Goal: Task Accomplishment & Management: Manage account settings

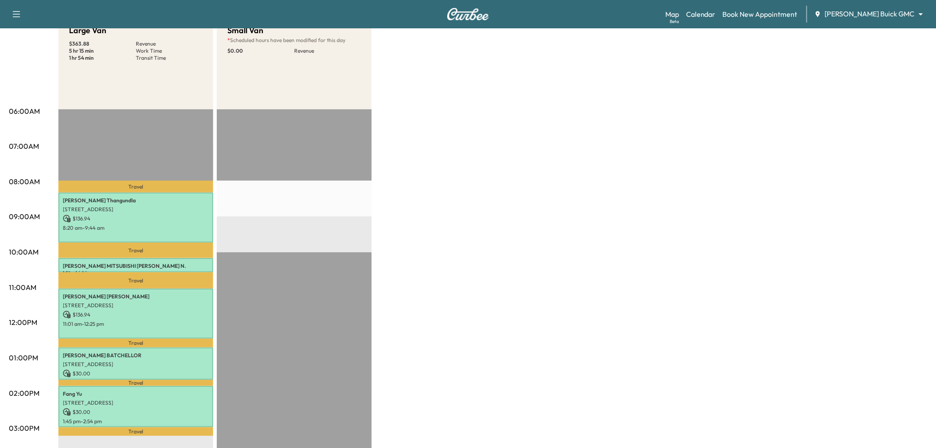
scroll to position [147, 0]
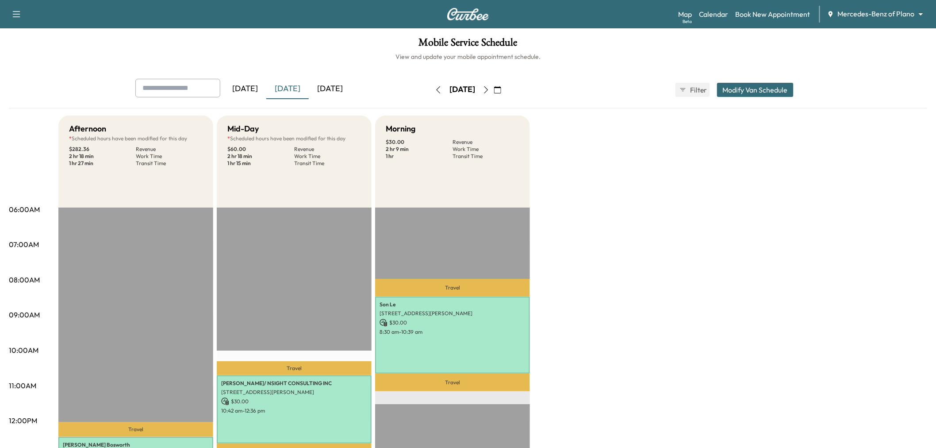
click at [494, 94] on button "button" at bounding box center [486, 90] width 15 height 14
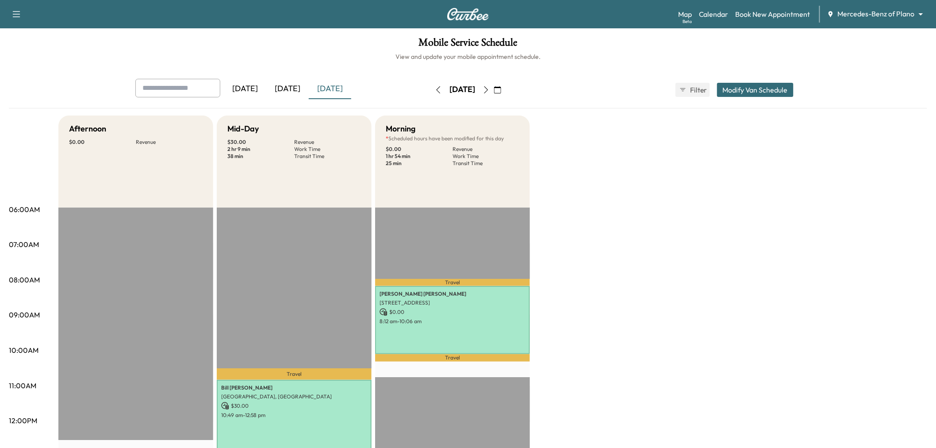
click at [489, 87] on icon "button" at bounding box center [487, 89] width 4 height 7
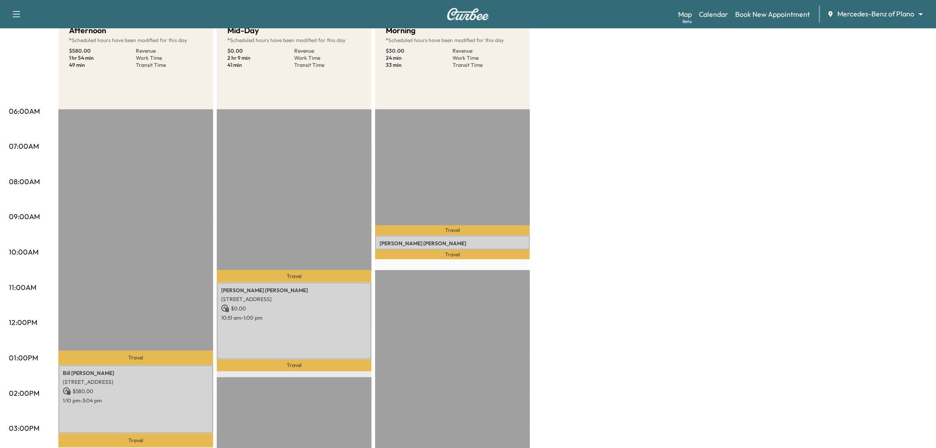
scroll to position [49, 0]
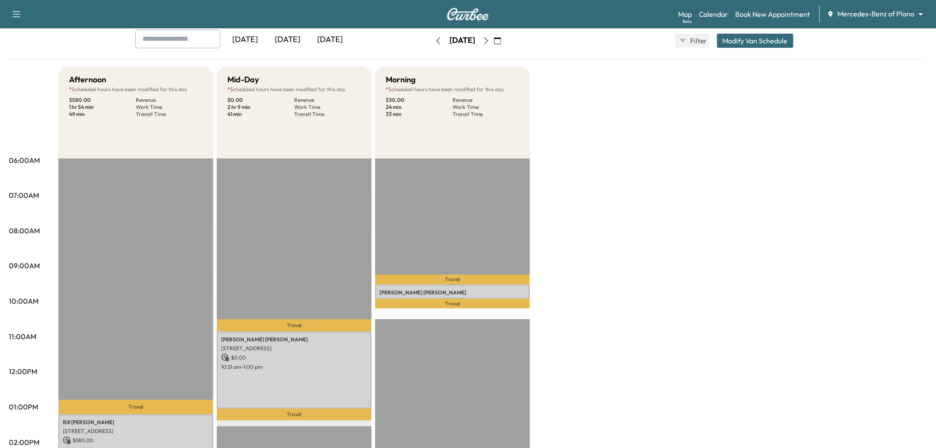
click at [490, 38] on icon "button" at bounding box center [486, 40] width 7 height 7
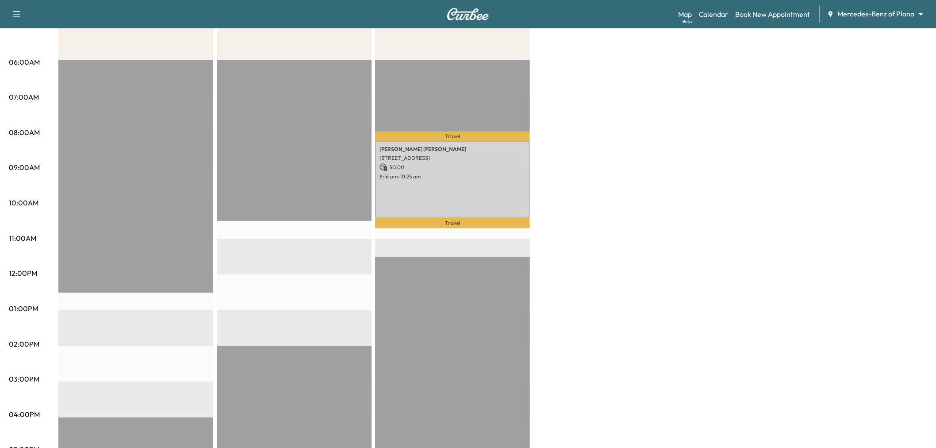
scroll to position [49, 0]
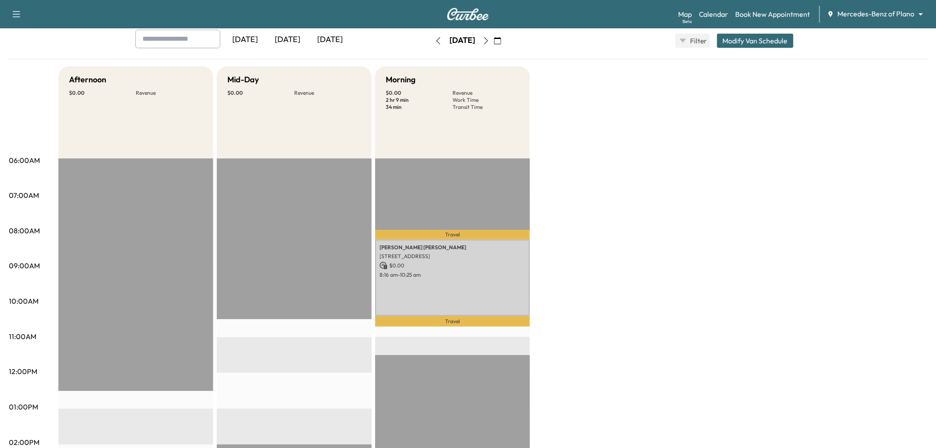
drag, startPoint x: 509, startPoint y: 37, endPoint x: 510, endPoint y: 28, distance: 8.9
click at [505, 29] on div "[DATE] August 2025 S M T W T F S 27 28 29 30 31 1 2 3 4 5 6 7 8 9 10 11 12 13 1…" at bounding box center [468, 41] width 74 height 28
click at [490, 40] on icon "button" at bounding box center [486, 40] width 7 height 7
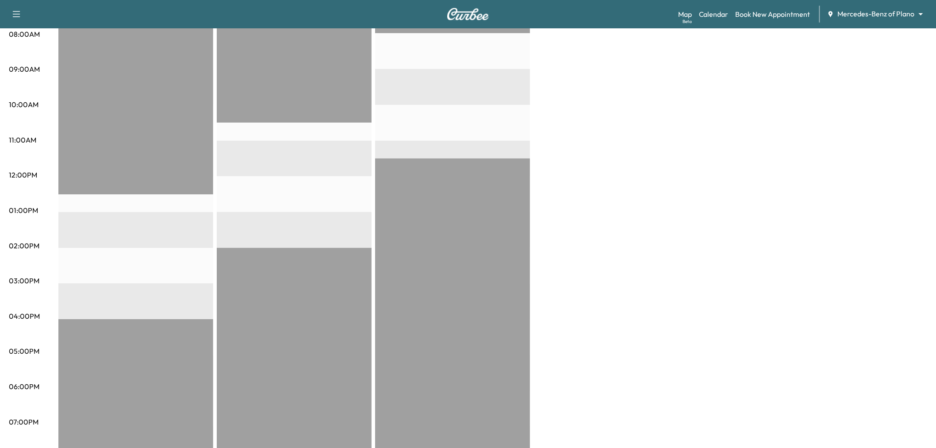
scroll to position [49, 0]
